Goal: Check status: Check status

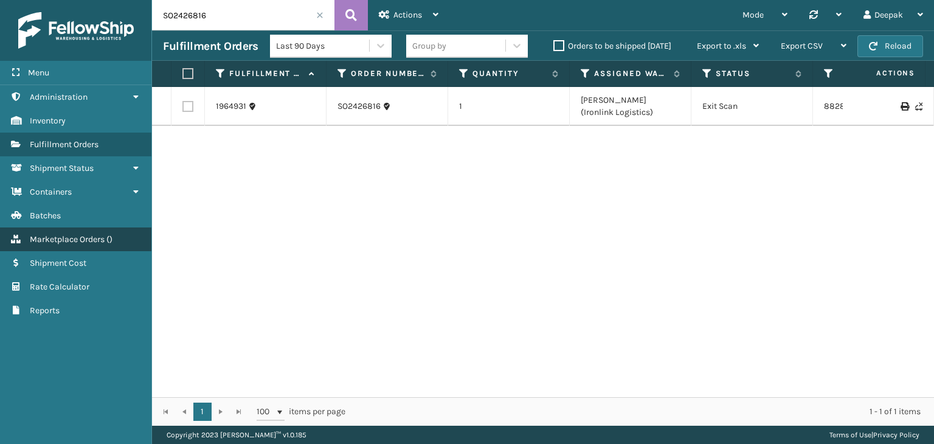
click at [60, 236] on span "Marketplace Orders" at bounding box center [67, 239] width 75 height 10
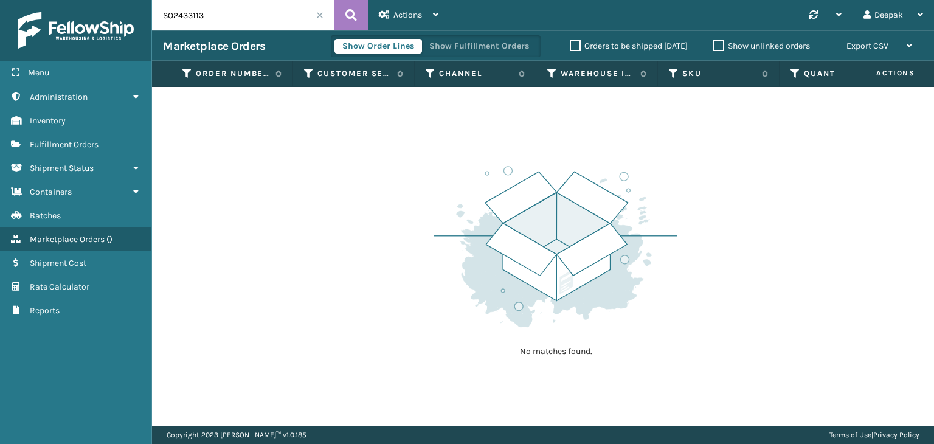
click at [250, 19] on input "SO2433113" at bounding box center [243, 15] width 182 height 30
paste input "80"
type input "SO2433180"
click at [343, 20] on button at bounding box center [350, 15] width 33 height 30
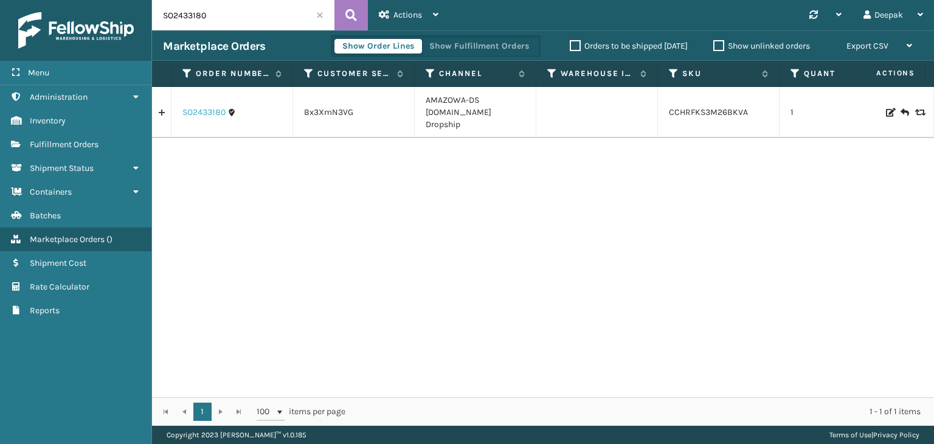
click at [204, 108] on link "SO2433180" at bounding box center [203, 112] width 43 height 12
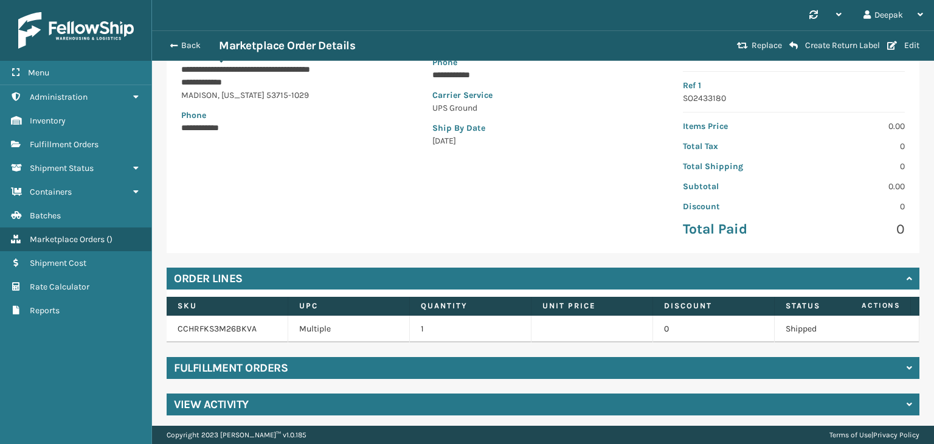
scroll to position [196, 0]
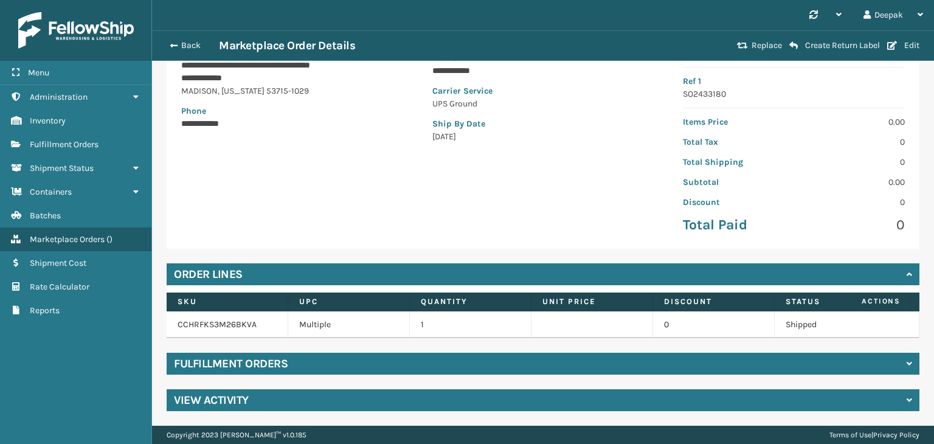
click at [674, 363] on div "Fulfillment Orders" at bounding box center [543, 363] width 752 height 22
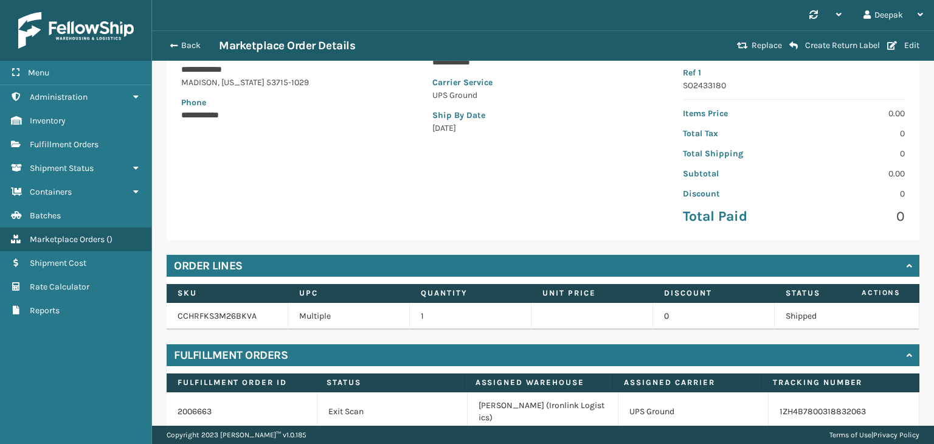
scroll to position [249, 0]
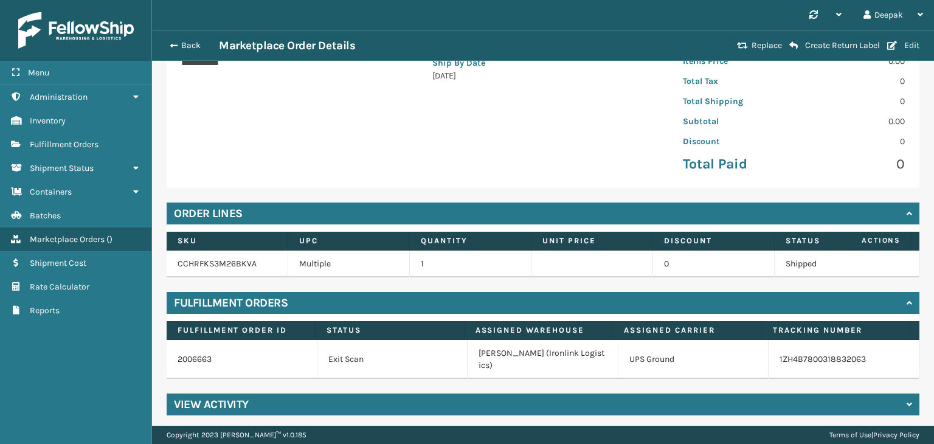
click at [857, 360] on td "1ZH4B7800318832063" at bounding box center [843, 359] width 151 height 39
copy div "1ZH4B7800318832063"
click at [817, 137] on p "0" at bounding box center [852, 141] width 103 height 13
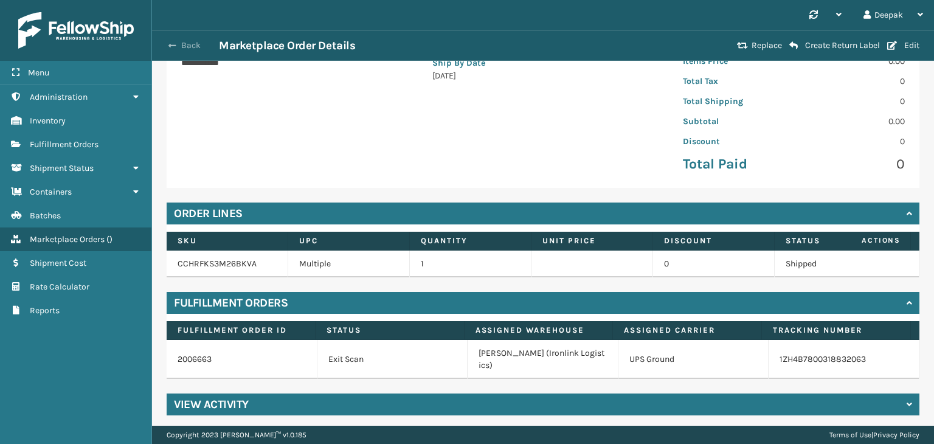
click at [167, 47] on button "Back" at bounding box center [191, 45] width 56 height 11
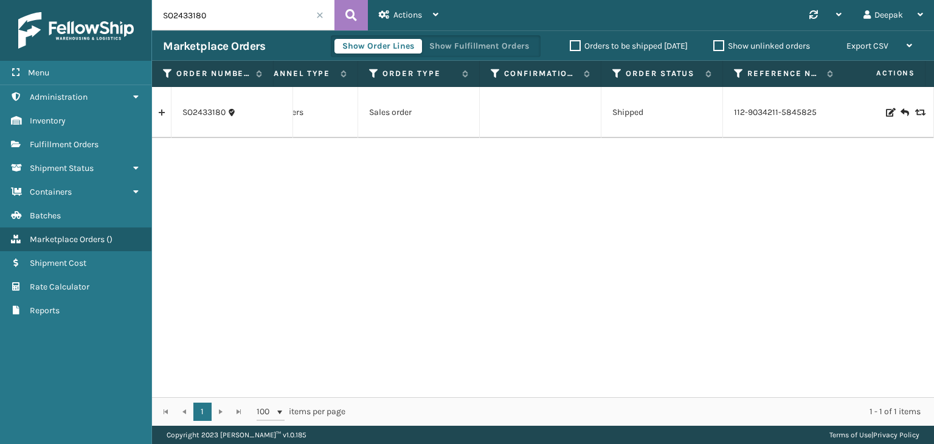
scroll to position [0, 778]
click at [684, 111] on td "Shipped" at bounding box center [670, 112] width 122 height 51
click at [236, 12] on input "SO2433180" at bounding box center [243, 15] width 182 height 30
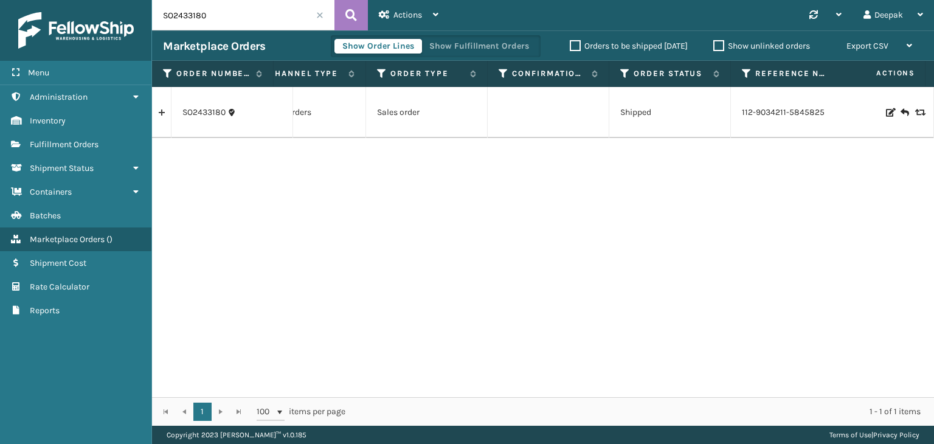
click at [236, 12] on input "SO2433180" at bounding box center [243, 15] width 182 height 30
paste input "4643"
type input "SO2434643"
click at [339, 15] on button at bounding box center [350, 15] width 33 height 30
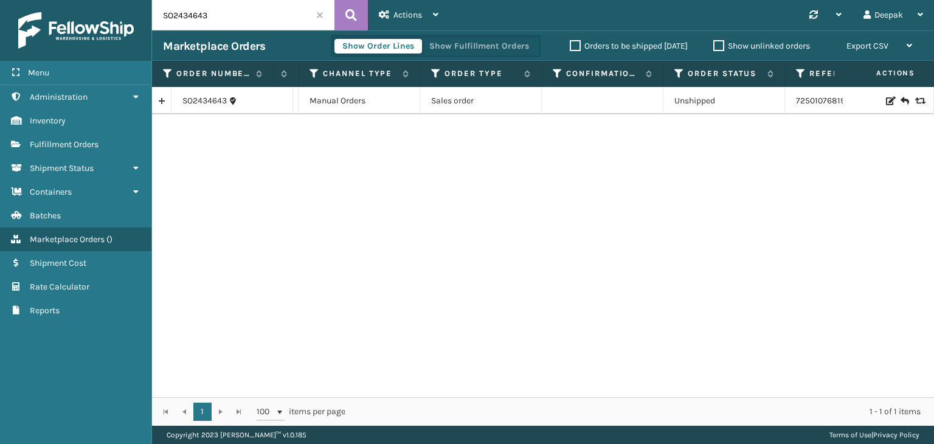
scroll to position [0, 828]
